Goal: Task Accomplishment & Management: Manage account settings

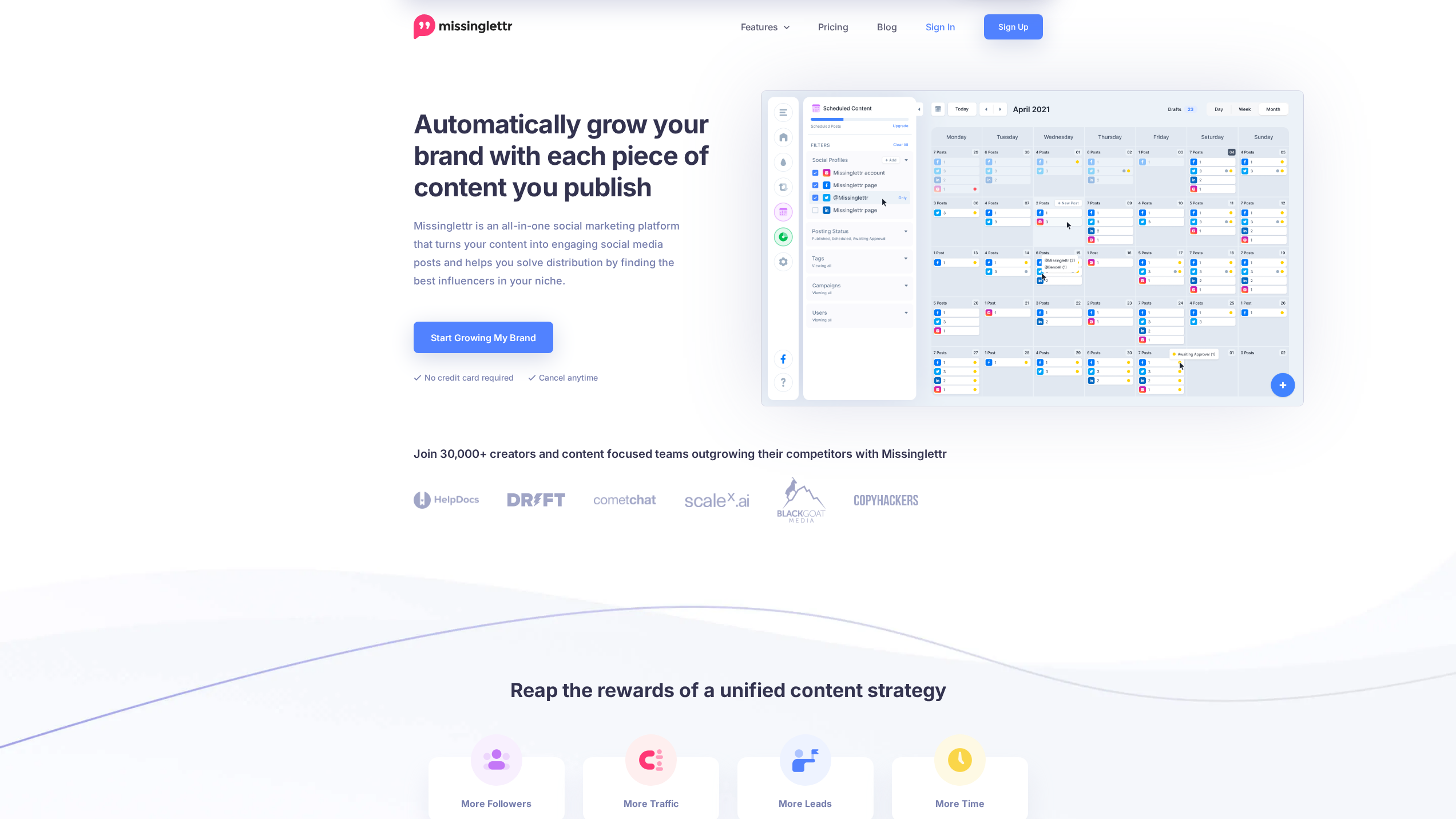
click at [948, 29] on link "Sign In" at bounding box center [941, 26] width 58 height 25
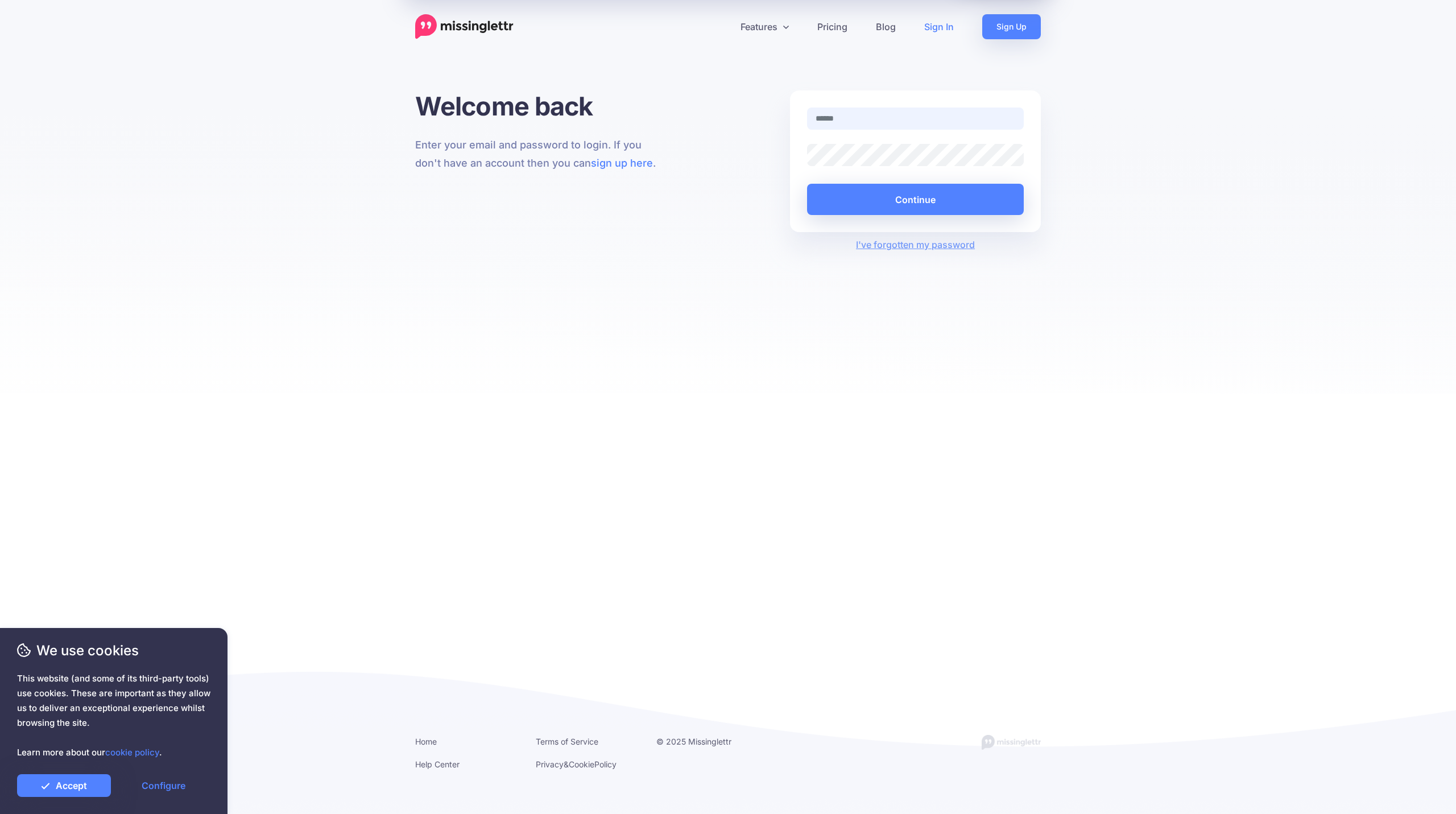
type input "**********"
click at [947, 203] on button "Continue" at bounding box center [914, 199] width 216 height 31
